Goal: Task Accomplishment & Management: Use online tool/utility

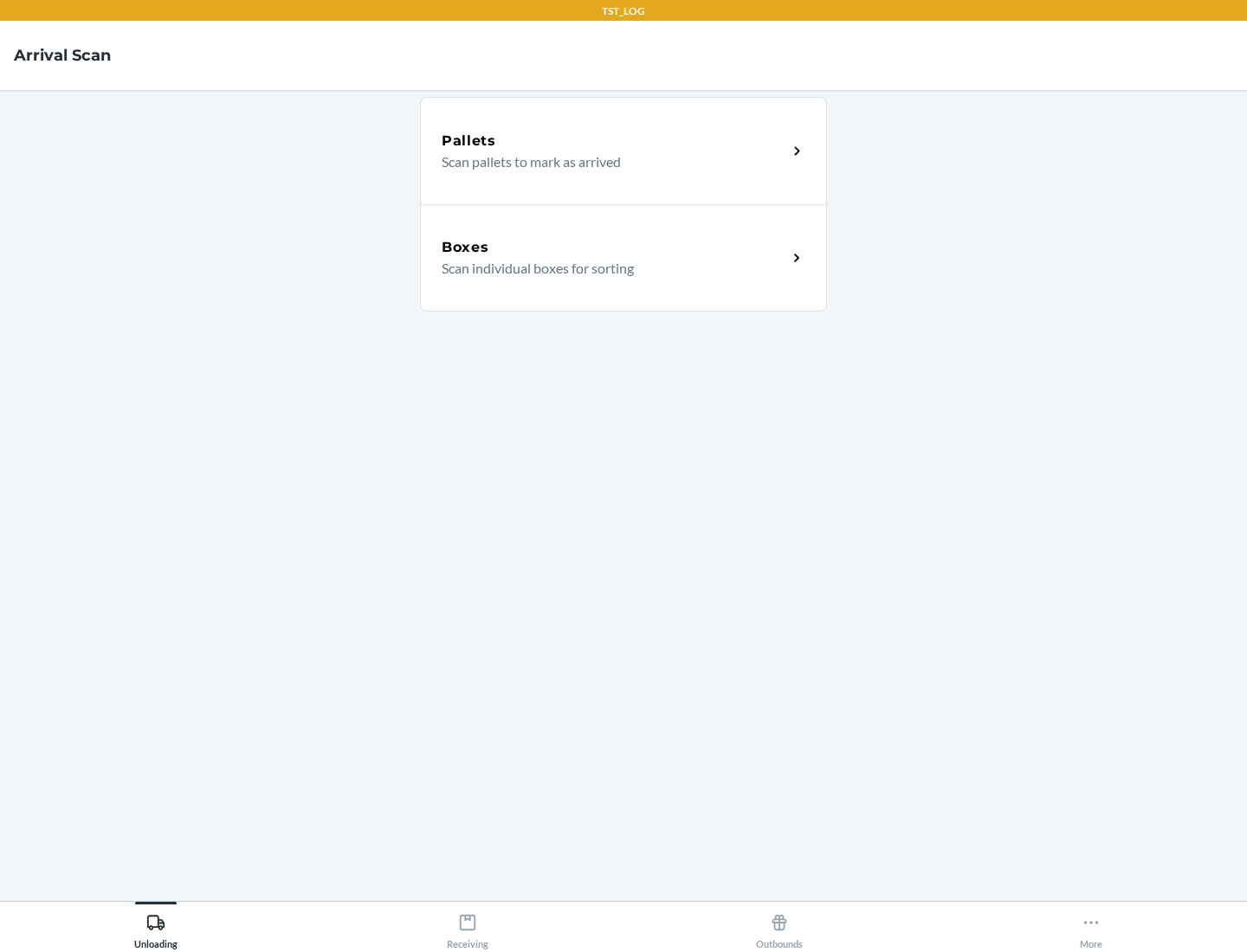
click at [614, 248] on div "Boxes" at bounding box center [614, 247] width 346 height 20
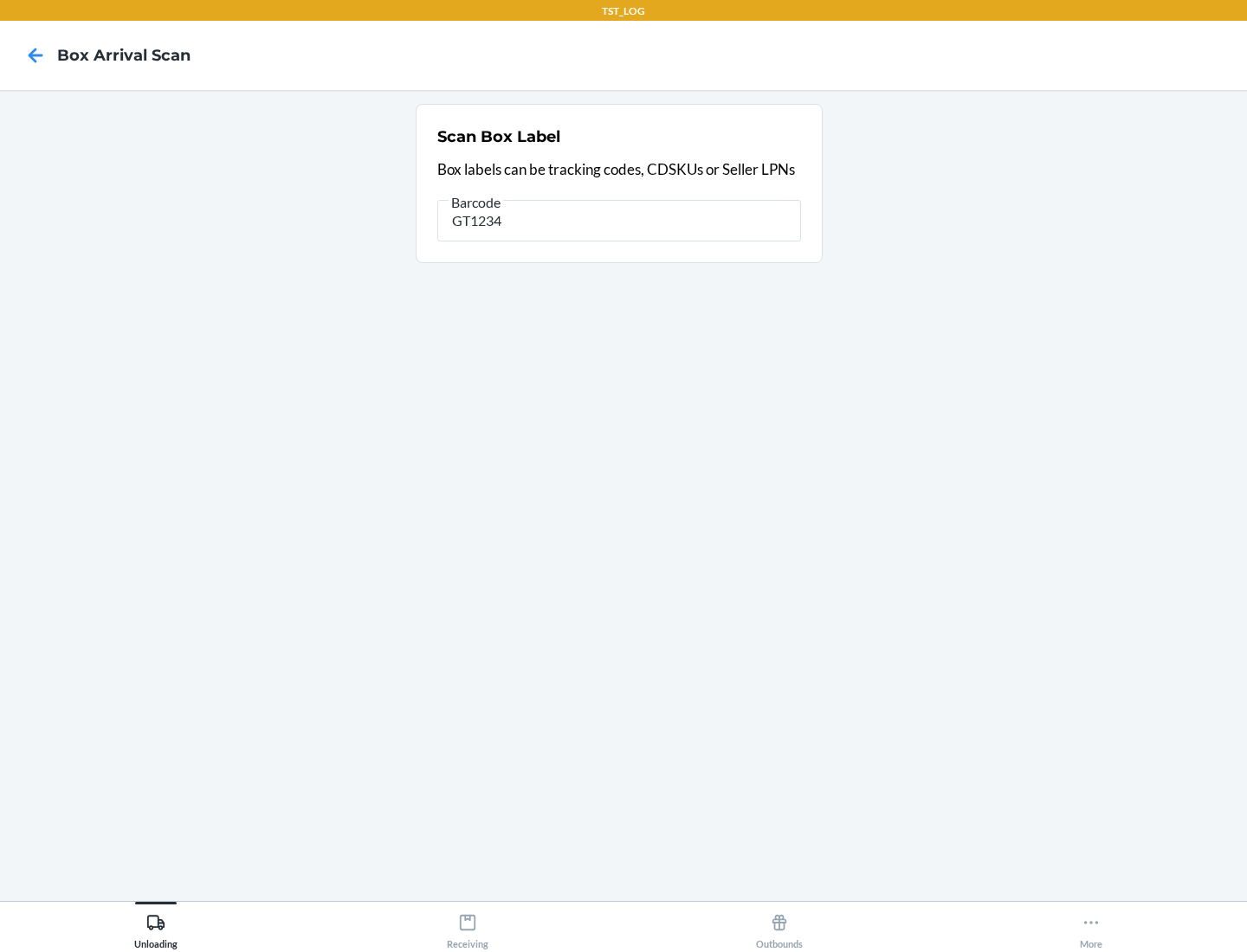
type input "GT1234"
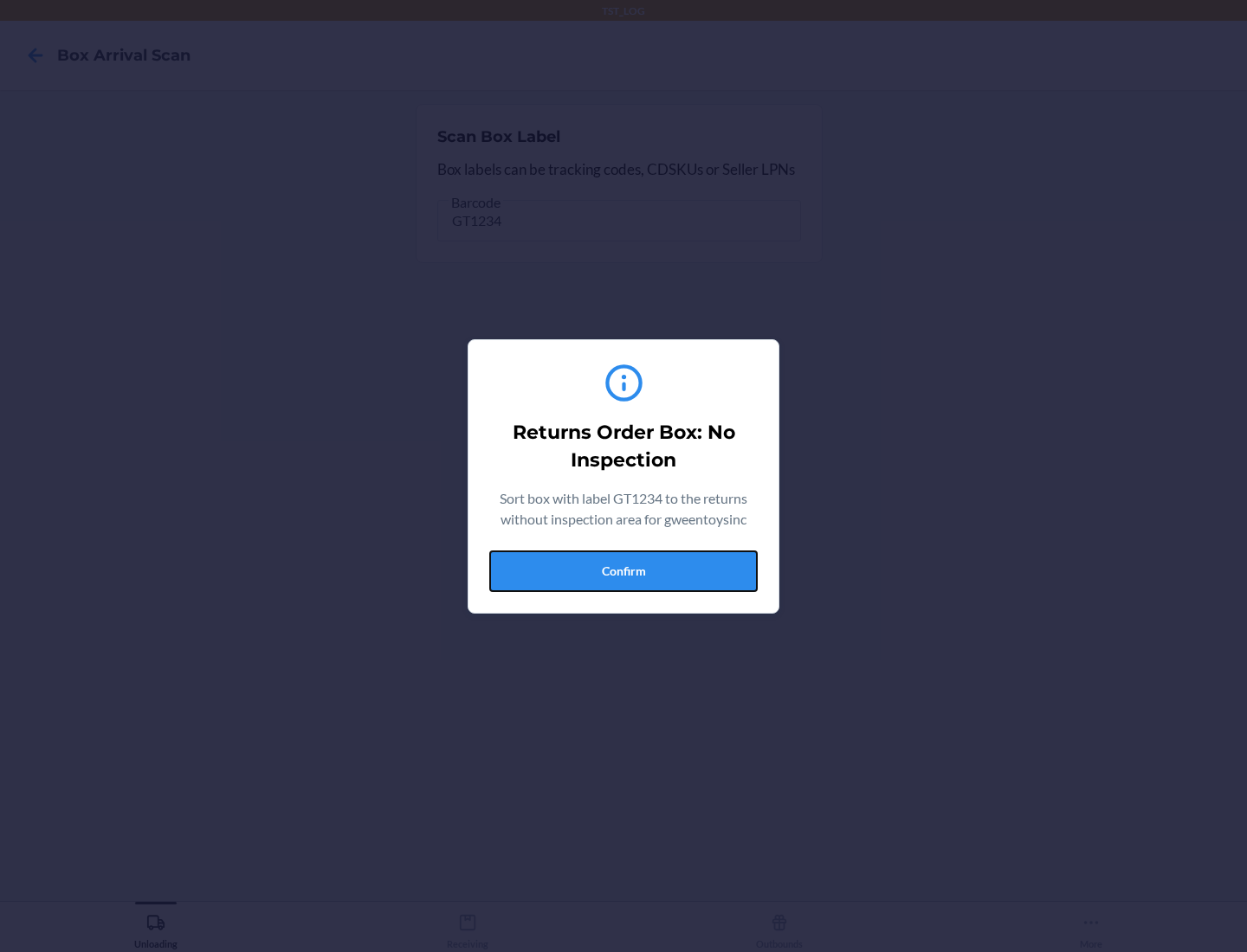
click at [623, 571] on button "Confirm" at bounding box center [623, 571] width 268 height 42
